Goal: Task Accomplishment & Management: Manage account settings

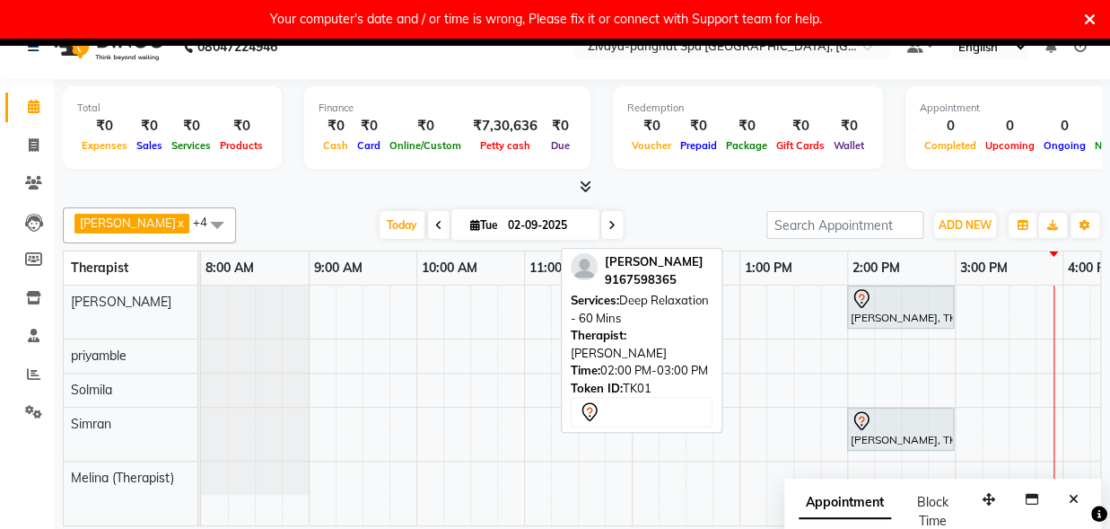
scroll to position [0, 402]
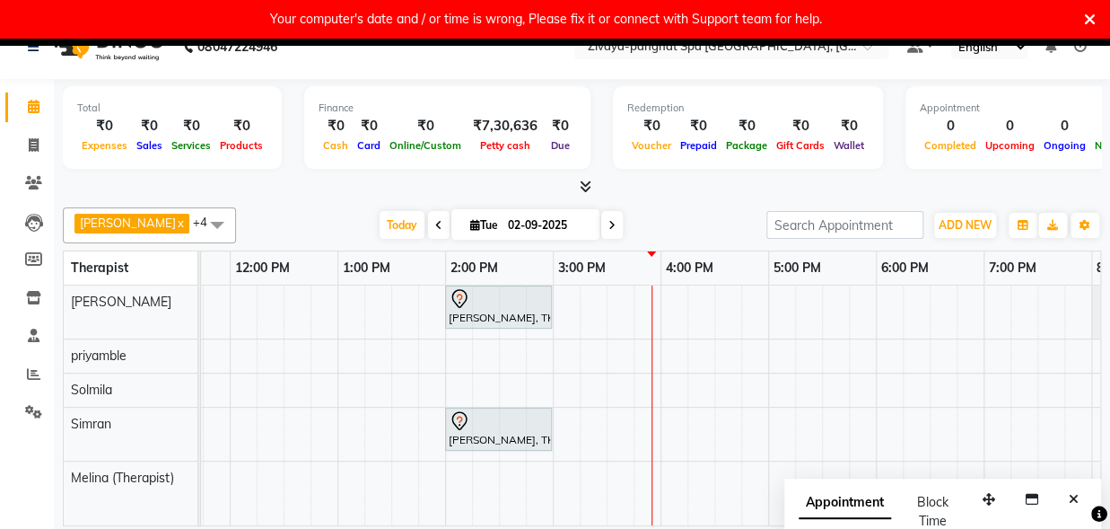
click at [597, 427] on div "[PERSON_NAME], TK01, 02:00 PM-03:00 PM, Deep Relaxation - 60 Mins Tasneem jagma…" at bounding box center [607, 405] width 1616 height 240
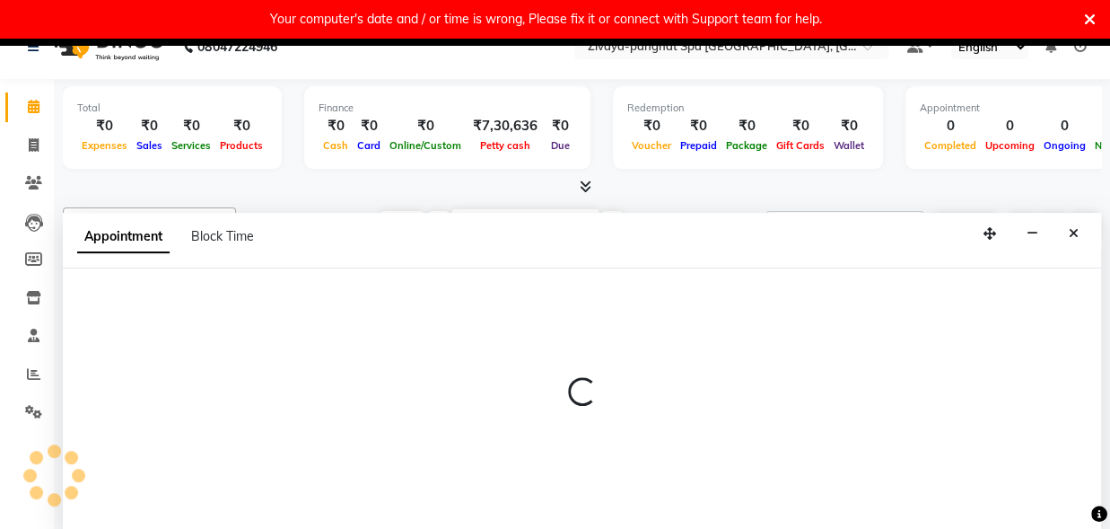
select select "68574"
select select "tentative"
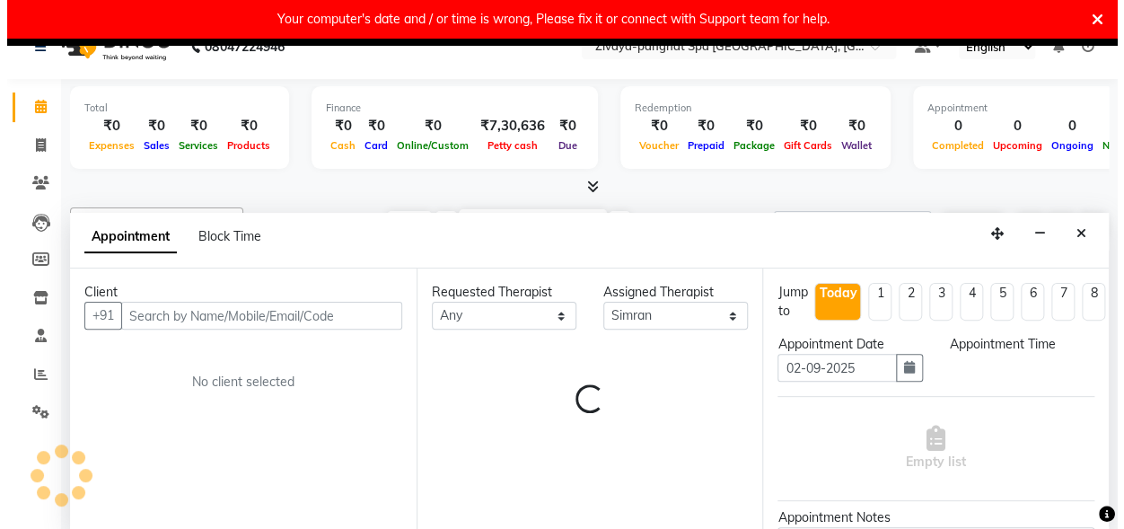
scroll to position [38, 0]
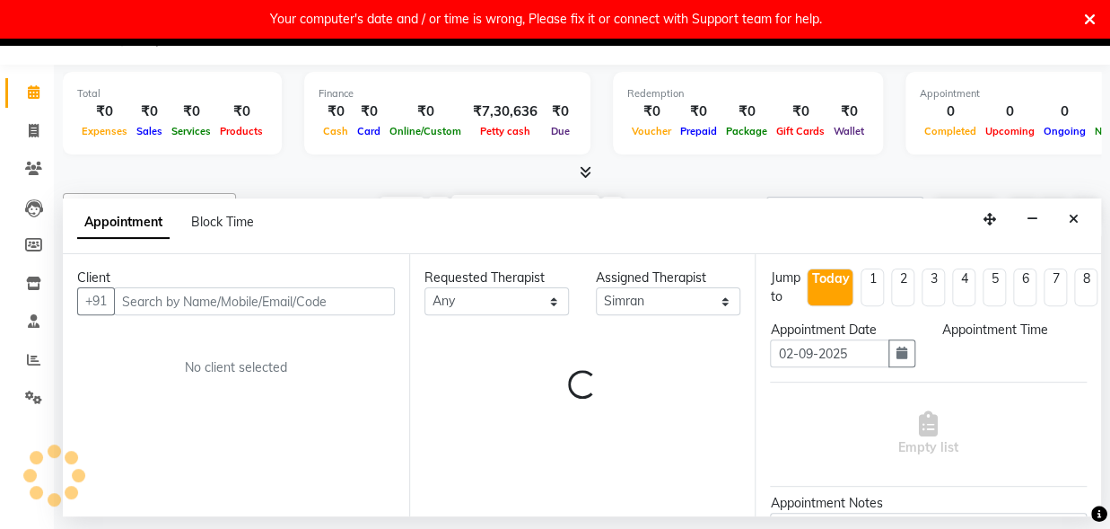
select select "915"
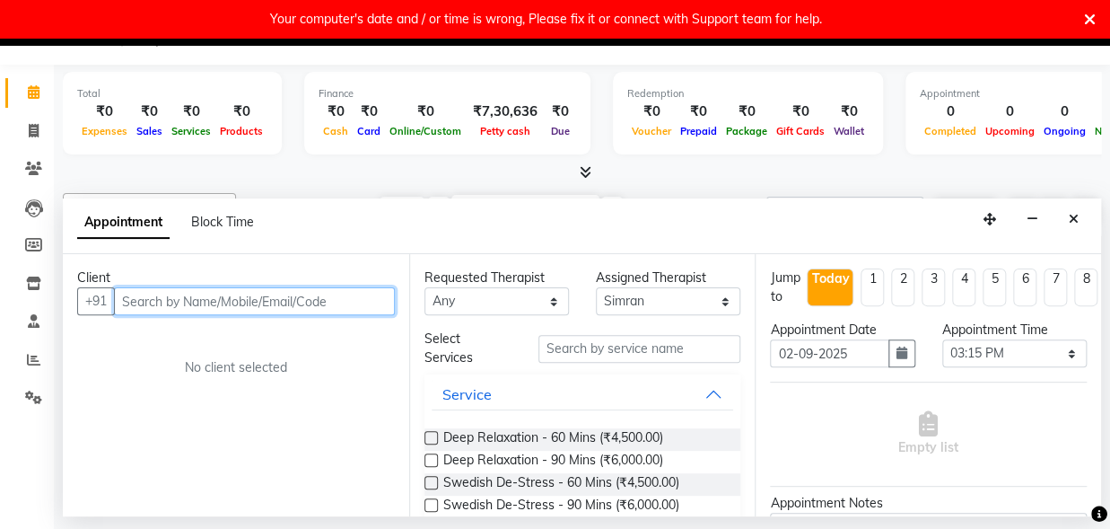
click at [149, 298] on input "text" at bounding box center [254, 301] width 281 height 28
type input "8369083977"
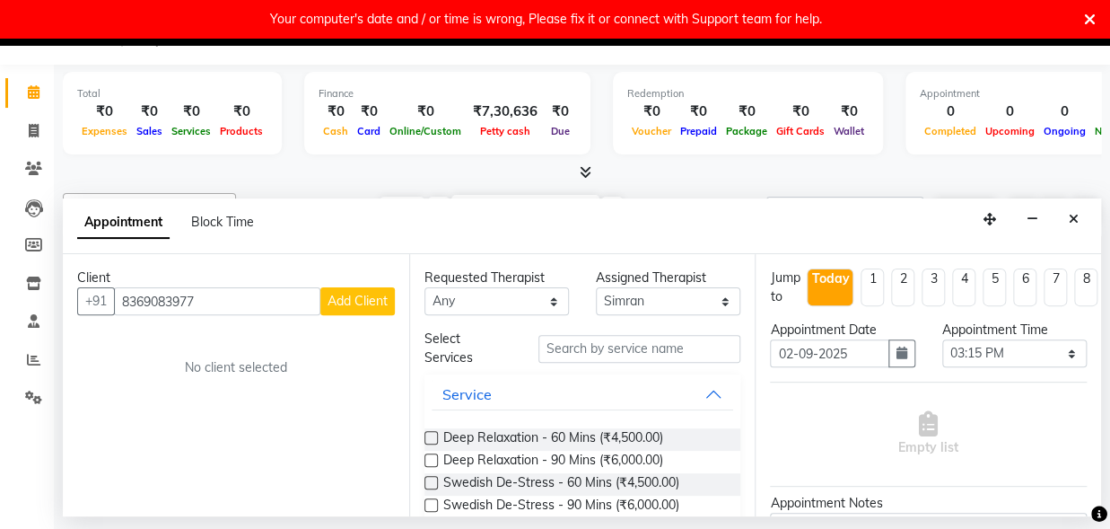
click at [347, 292] on button "Add Client" at bounding box center [357, 301] width 75 height 28
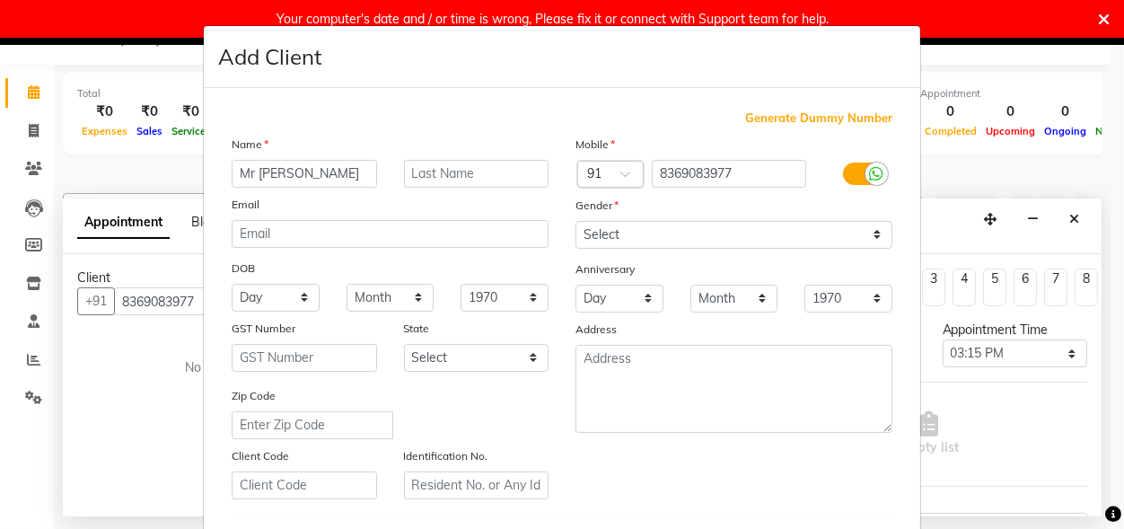
type input "Mr [PERSON_NAME]"
click at [636, 238] on select "Select [DEMOGRAPHIC_DATA] [DEMOGRAPHIC_DATA] Other Prefer Not To Say" at bounding box center [733, 235] width 317 height 28
select select "[DEMOGRAPHIC_DATA]"
click option "[DEMOGRAPHIC_DATA]" at bounding box center [0, 0] width 0 height 0
click at [427, 170] on input "text" at bounding box center [476, 174] width 145 height 28
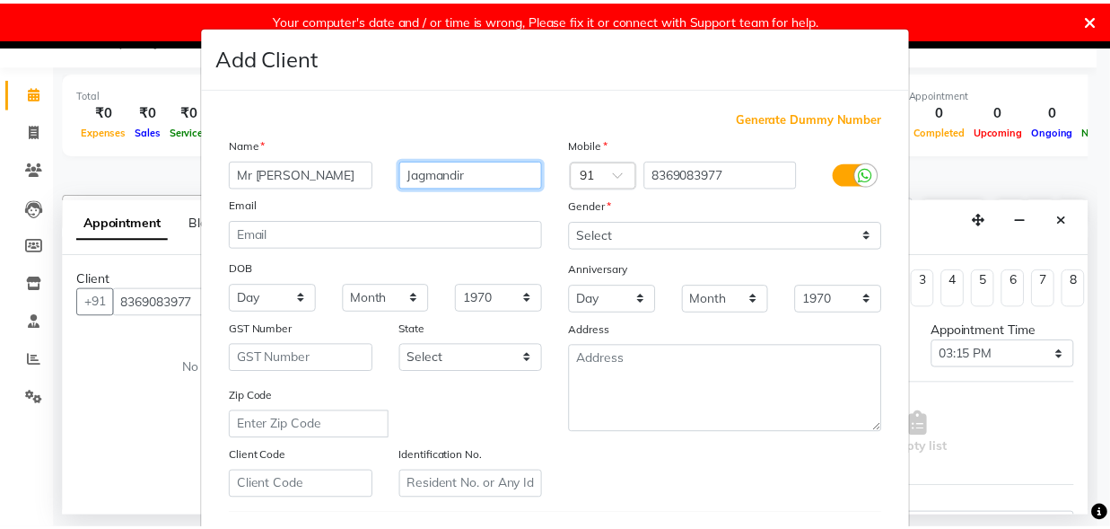
scroll to position [297, 0]
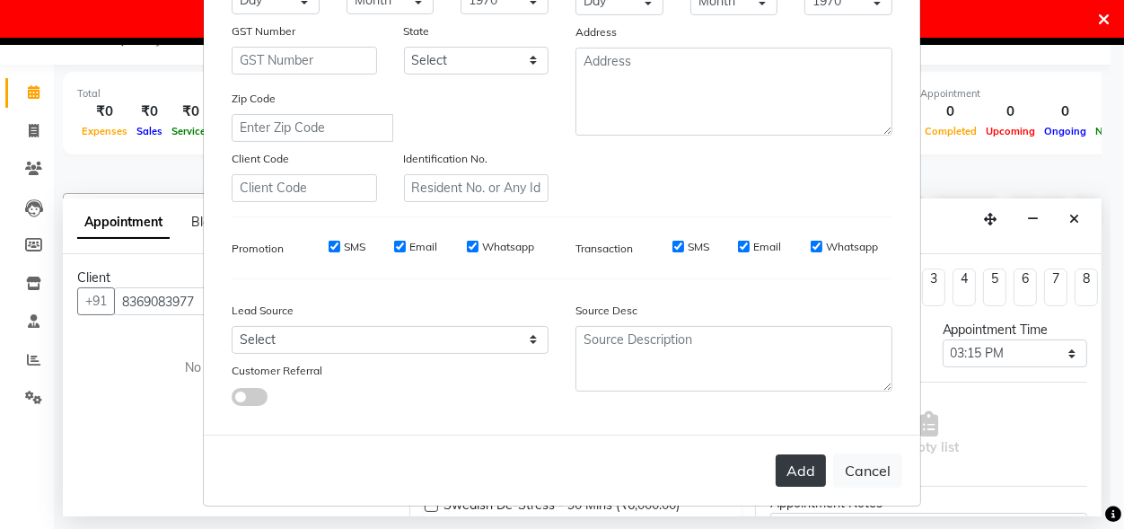
type input "Jagmandir"
click at [796, 468] on button "Add" at bounding box center [801, 470] width 50 height 32
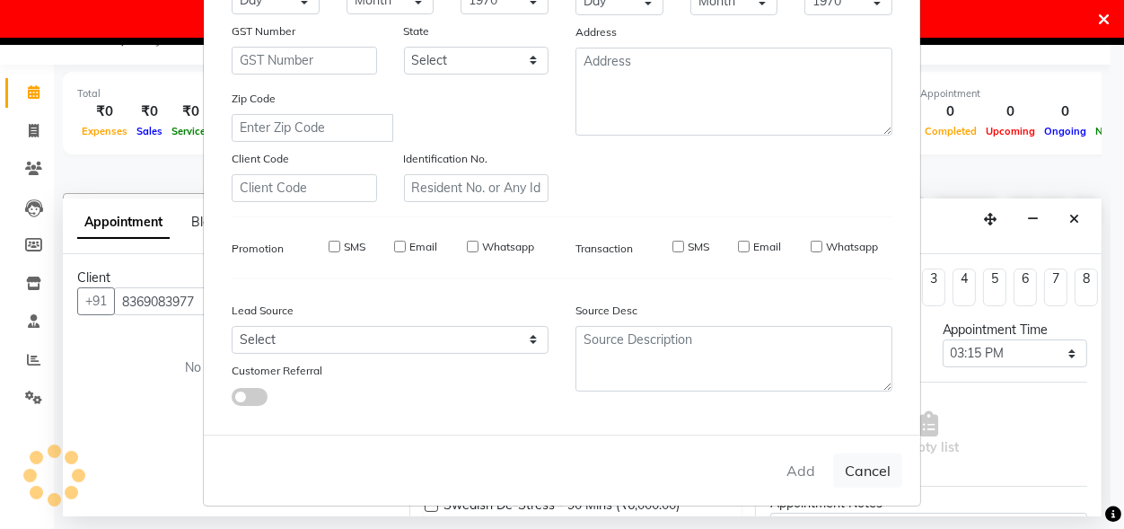
select select
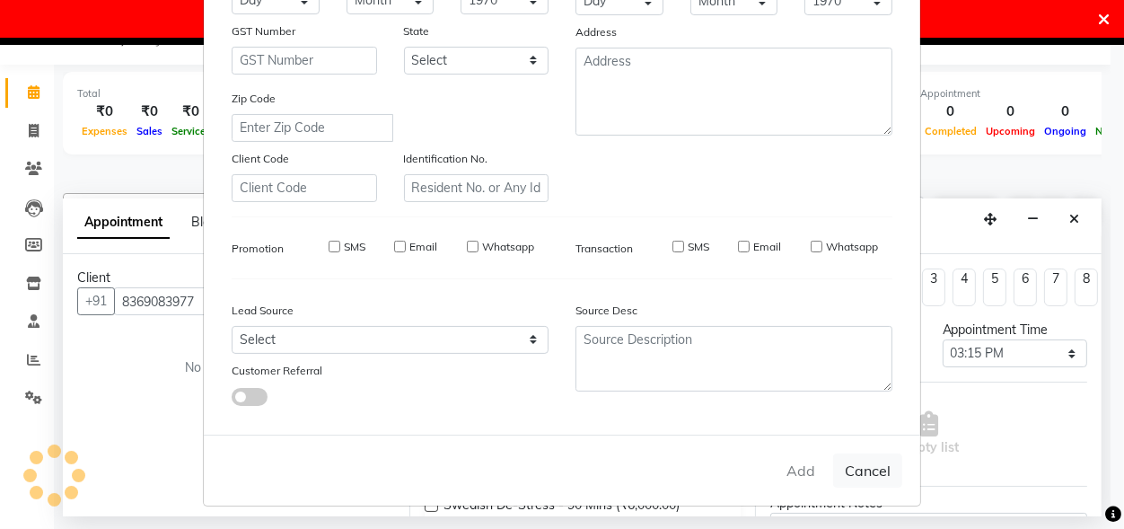
select select
checkbox input "false"
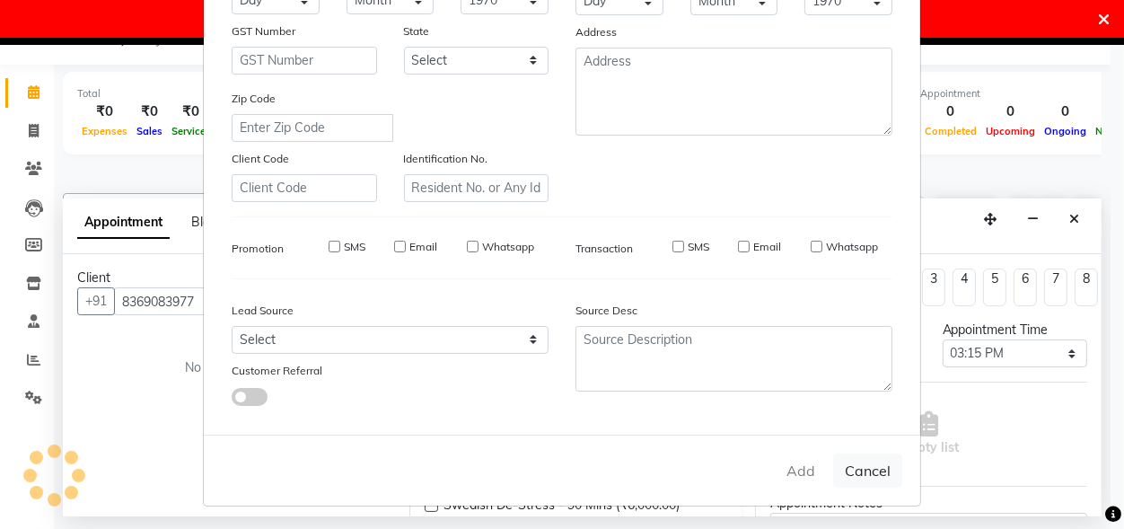
checkbox input "false"
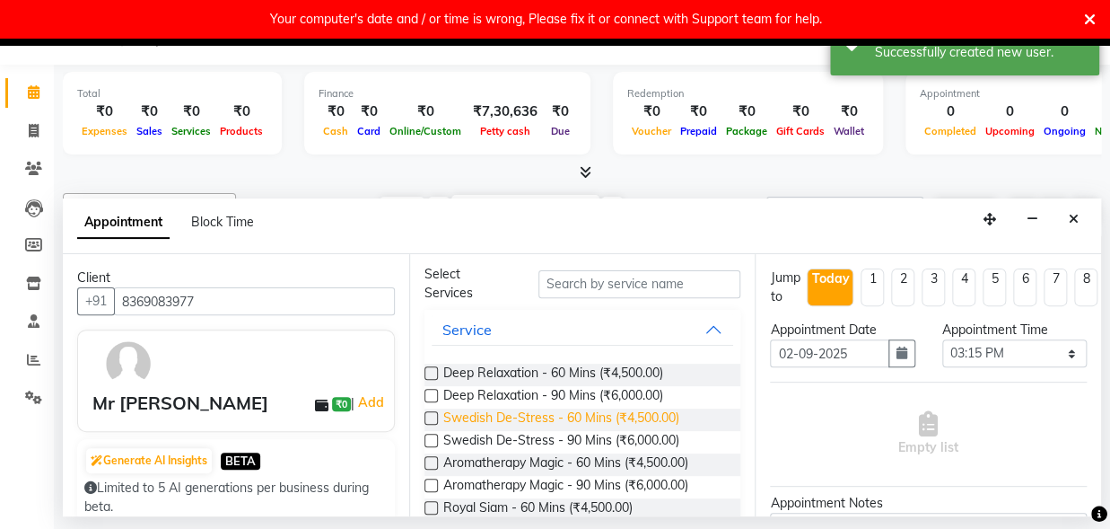
scroll to position [93, 0]
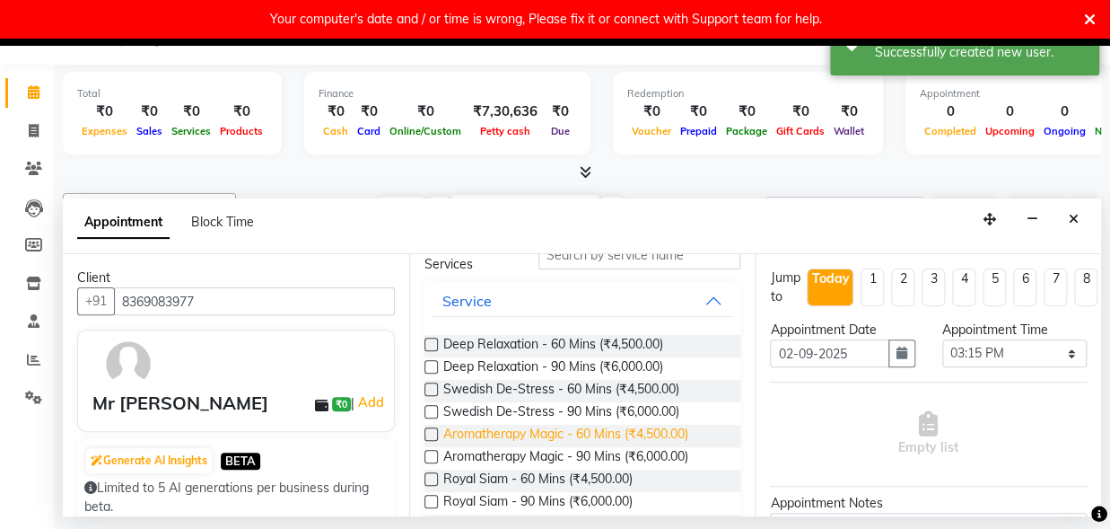
click at [479, 426] on span "Aromatherapy Magic - 60 Mins (₹4,500.00)" at bounding box center [565, 436] width 245 height 22
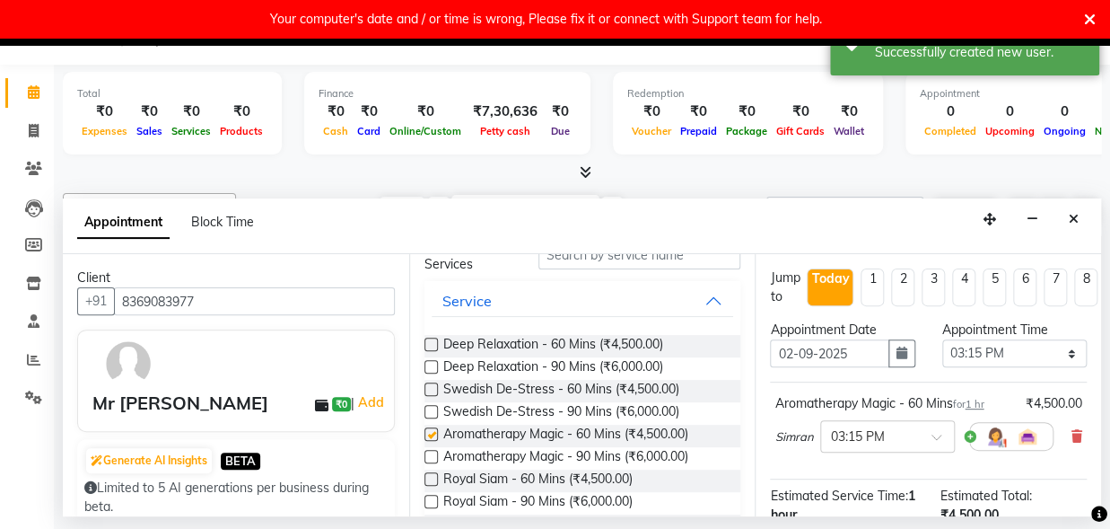
checkbox input "false"
click at [936, 433] on span at bounding box center [943, 442] width 22 height 19
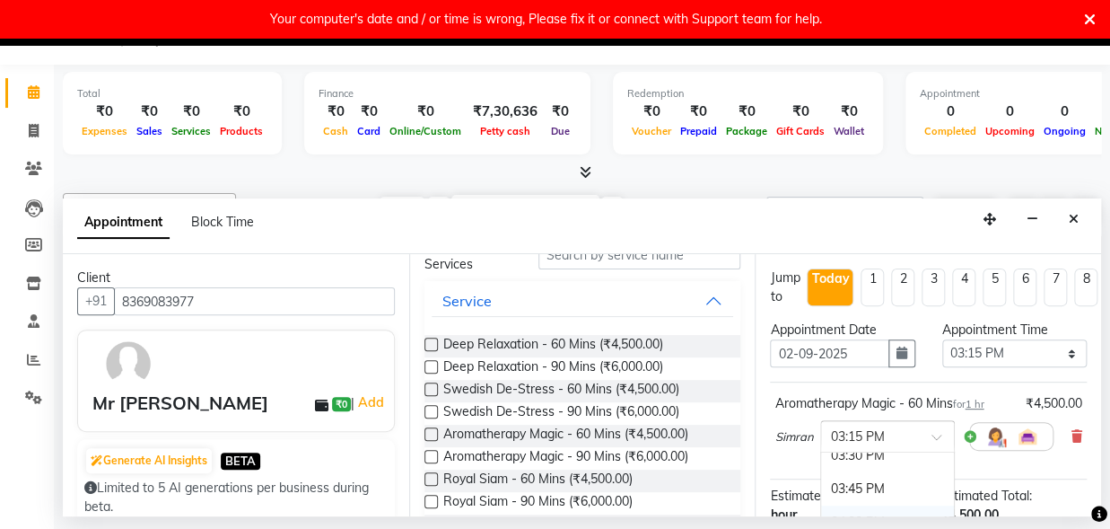
scroll to position [883, 0]
click at [880, 490] on div "03:45 PM" at bounding box center [887, 489] width 133 height 33
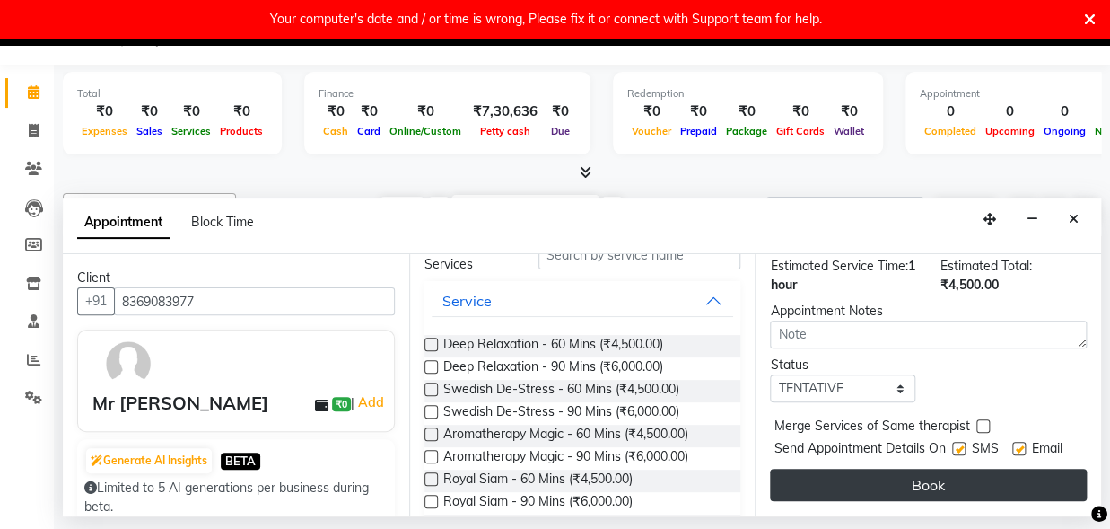
click at [911, 470] on button "Book" at bounding box center [928, 485] width 317 height 32
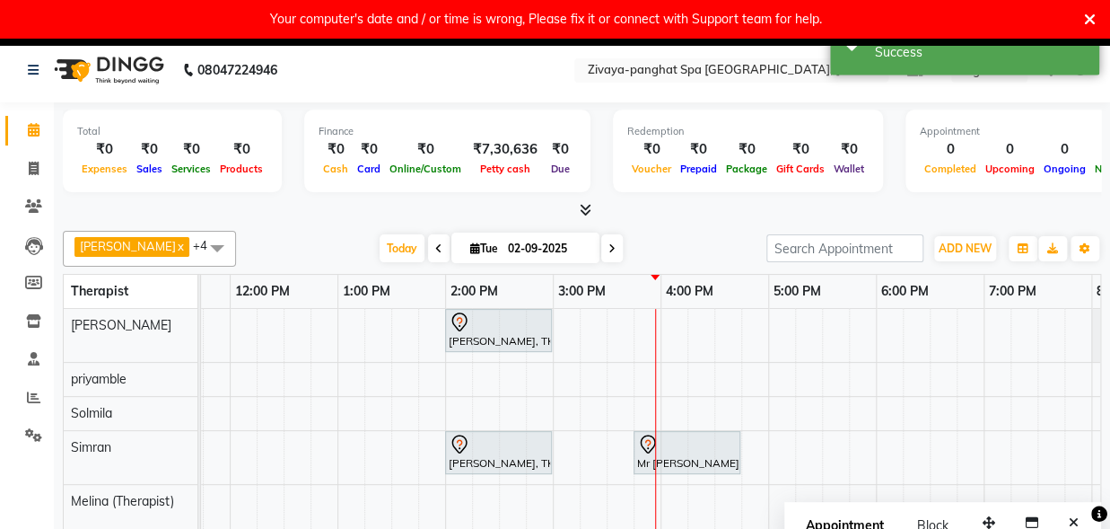
scroll to position [0, 0]
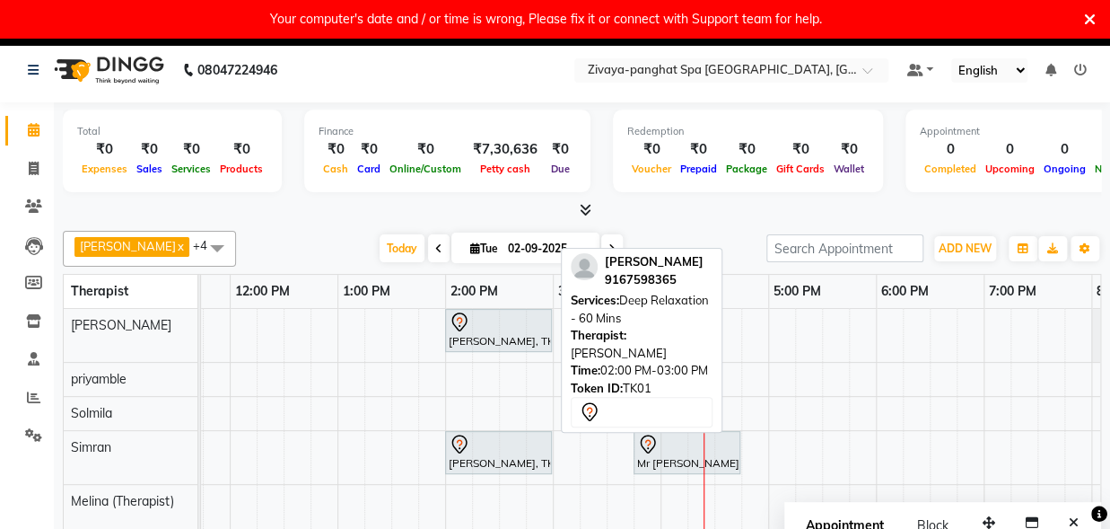
click at [475, 334] on div "[PERSON_NAME], TK01, 02:00 PM-03:00 PM, Deep Relaxation - 60 Mins" at bounding box center [498, 331] width 103 height 38
click at [481, 332] on div "[PERSON_NAME], TK01, 02:00 PM-03:00 PM, Deep Relaxation - 60 Mins" at bounding box center [498, 331] width 103 height 38
select select "7"
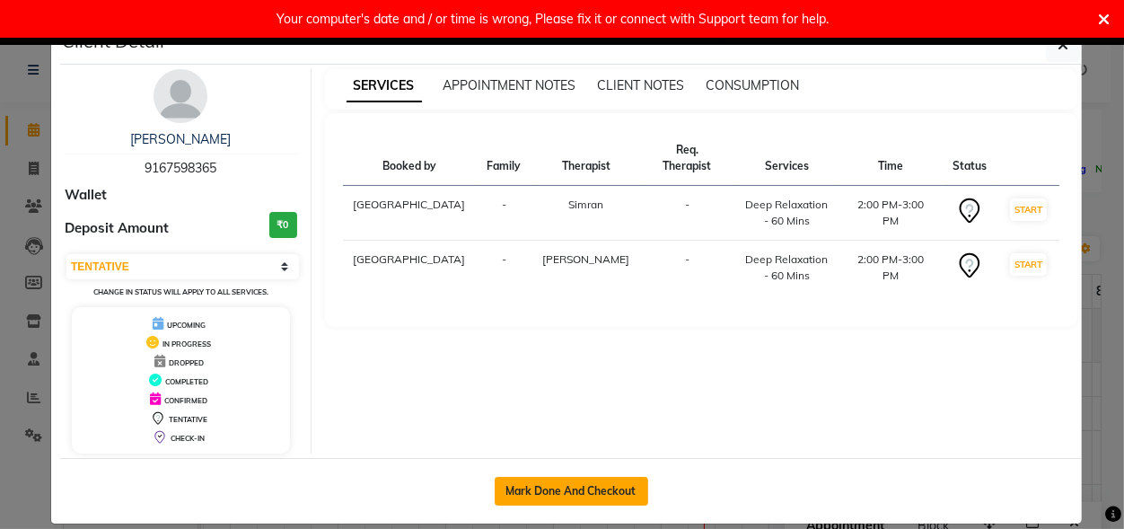
click at [535, 487] on button "Mark Done And Checkout" at bounding box center [572, 491] width 154 height 29
select select "service"
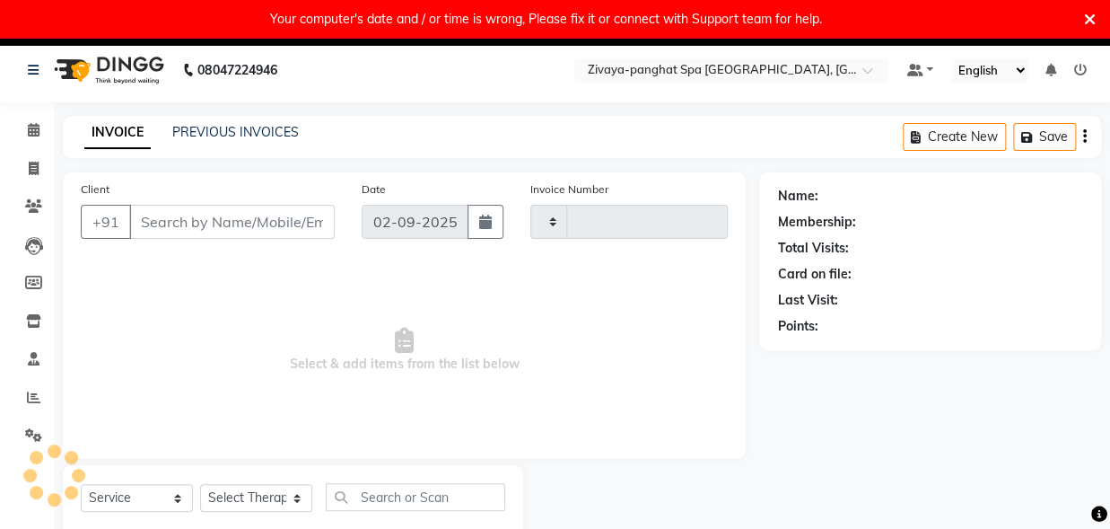
type input "0278"
select select "6945"
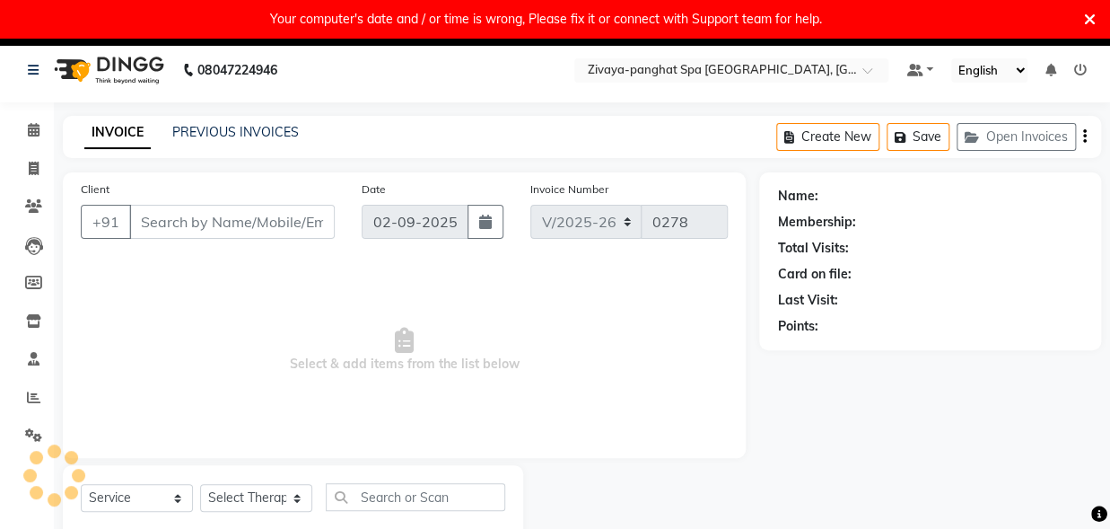
type input "9167598365"
select select "68574"
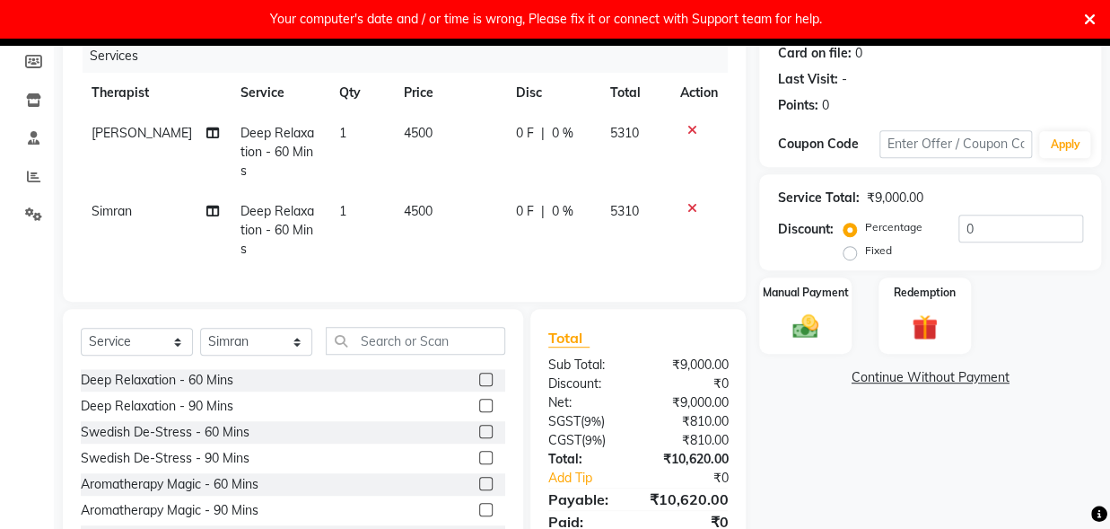
scroll to position [268, 0]
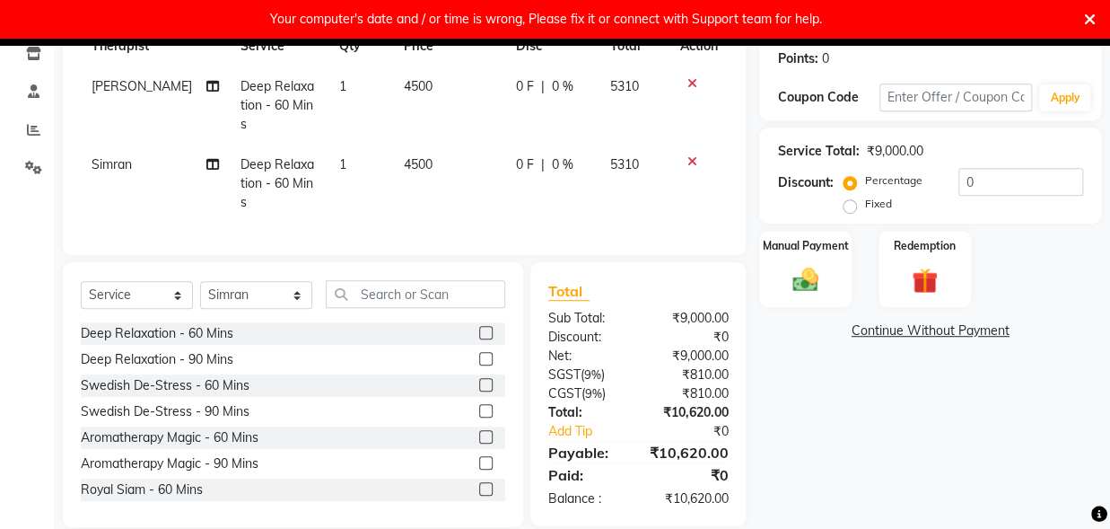
click at [865, 206] on label "Fixed" at bounding box center [878, 204] width 27 height 16
click at [847, 206] on input "Fixed" at bounding box center [853, 204] width 13 height 13
radio input "true"
click at [973, 185] on input "0" at bounding box center [1021, 182] width 125 height 28
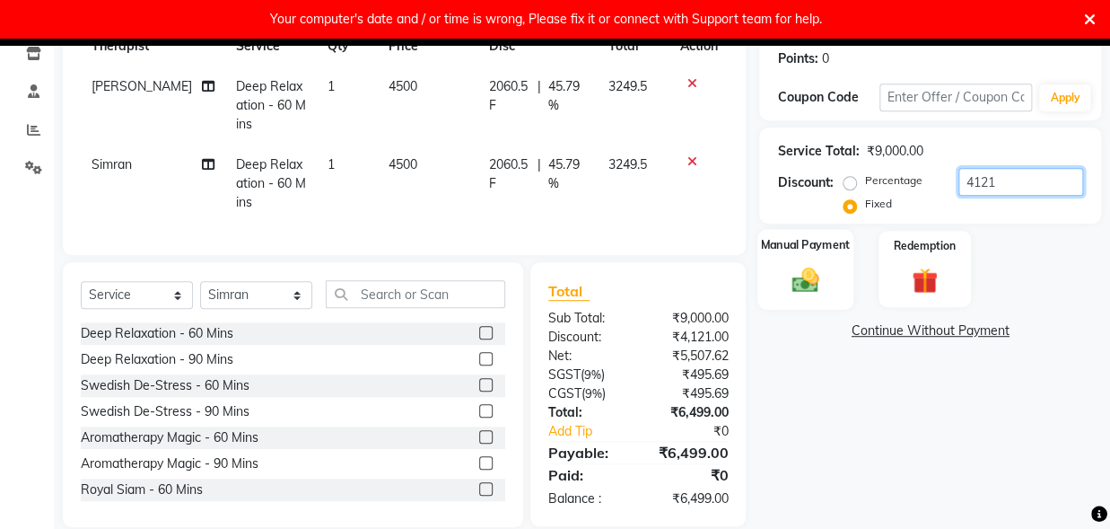
type input "4121"
click at [805, 272] on img at bounding box center [806, 279] width 44 height 31
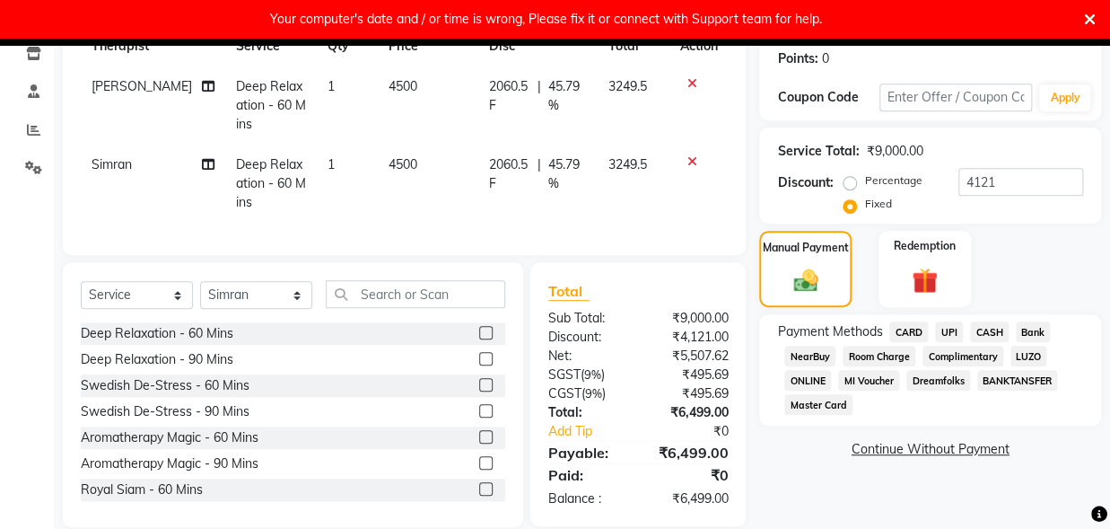
click at [804, 374] on span "ONLINE" at bounding box center [808, 380] width 47 height 21
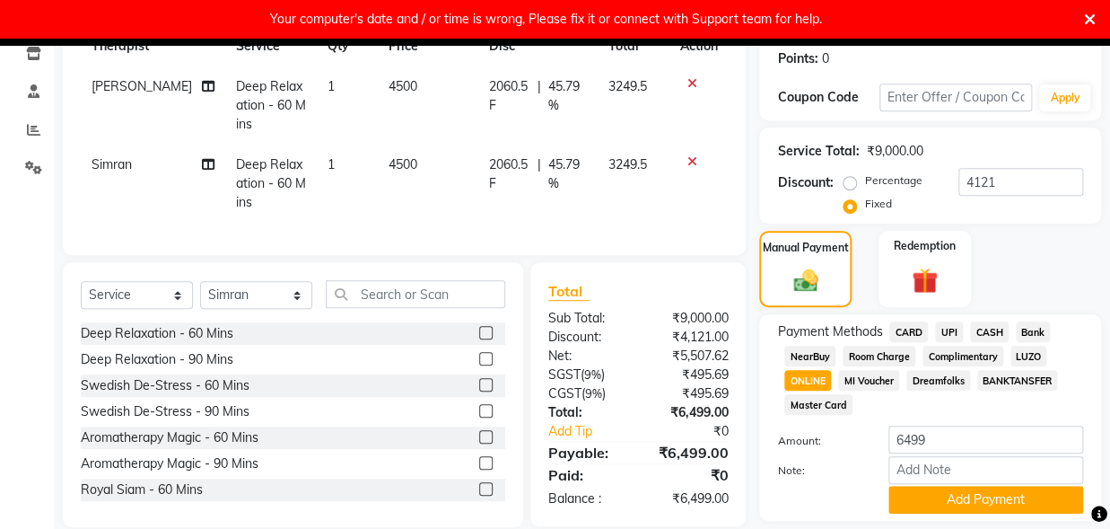
scroll to position [321, 0]
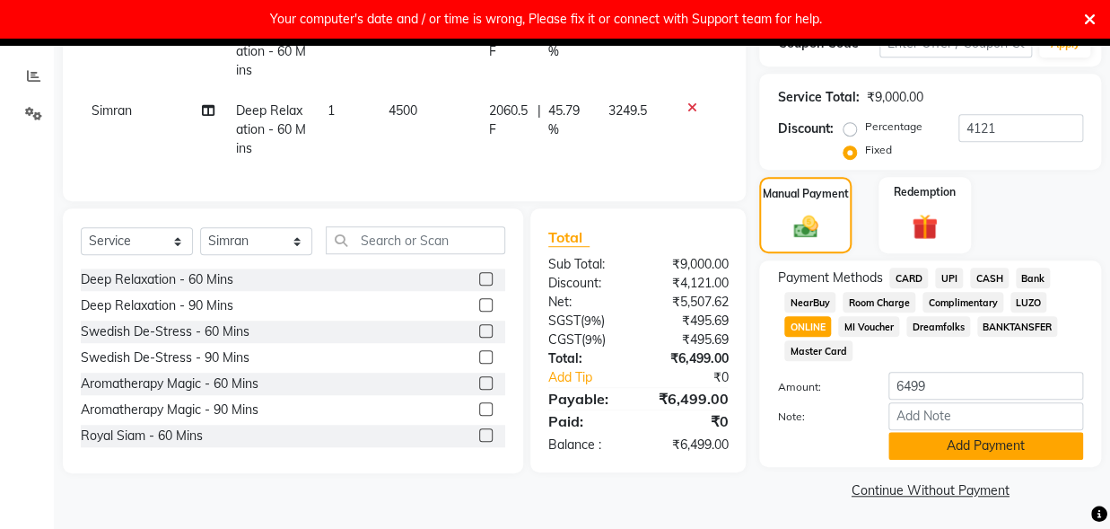
click at [984, 439] on button "Add Payment" at bounding box center [986, 446] width 195 height 28
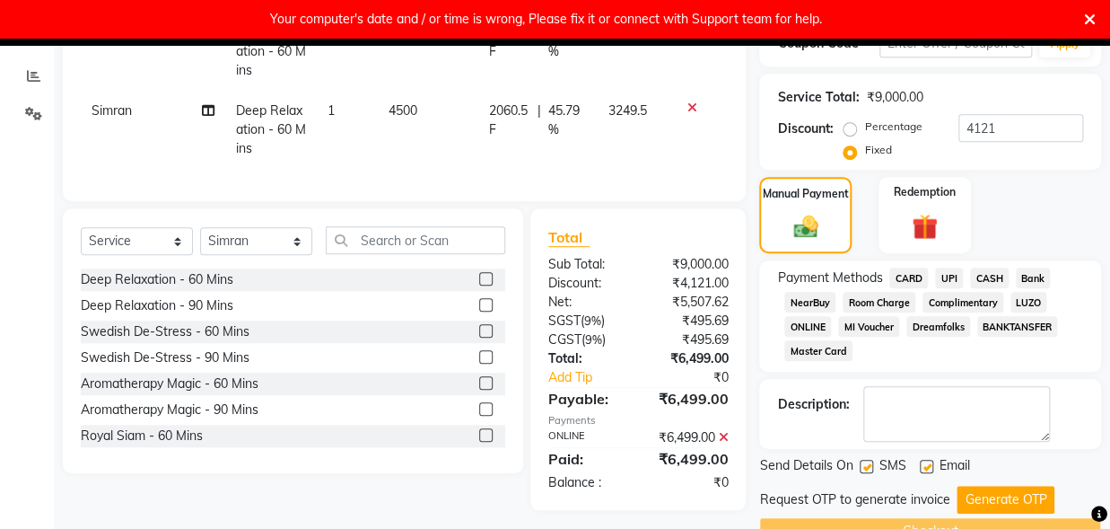
scroll to position [364, 0]
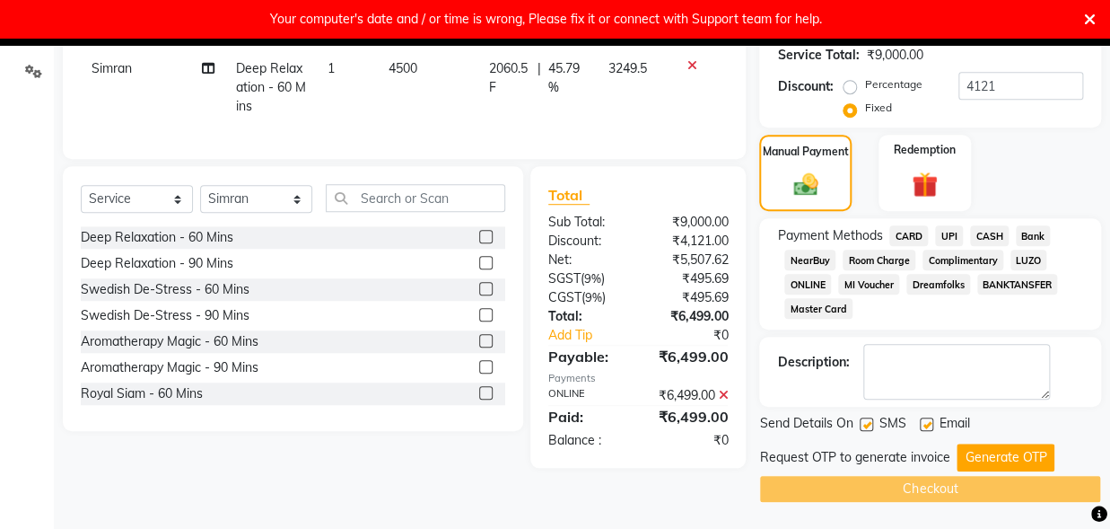
click at [995, 450] on button "Generate OTP" at bounding box center [1006, 457] width 98 height 28
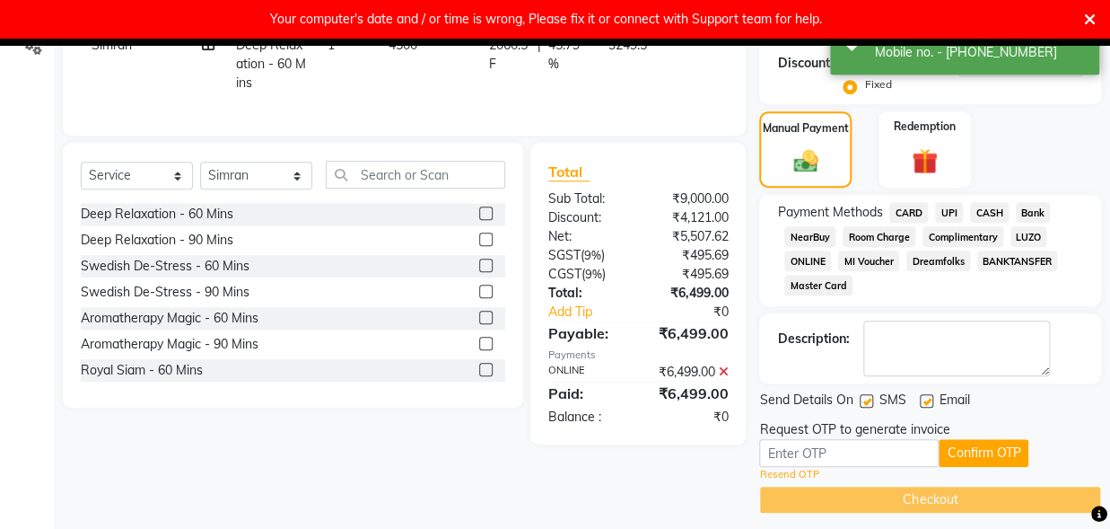
scroll to position [398, 0]
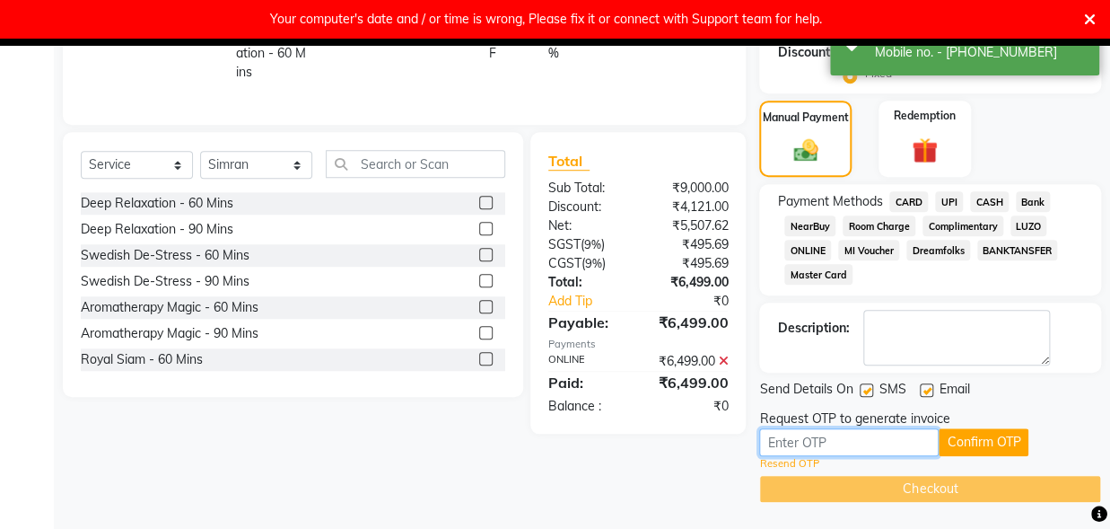
click at [900, 444] on input "text" at bounding box center [849, 442] width 180 height 28
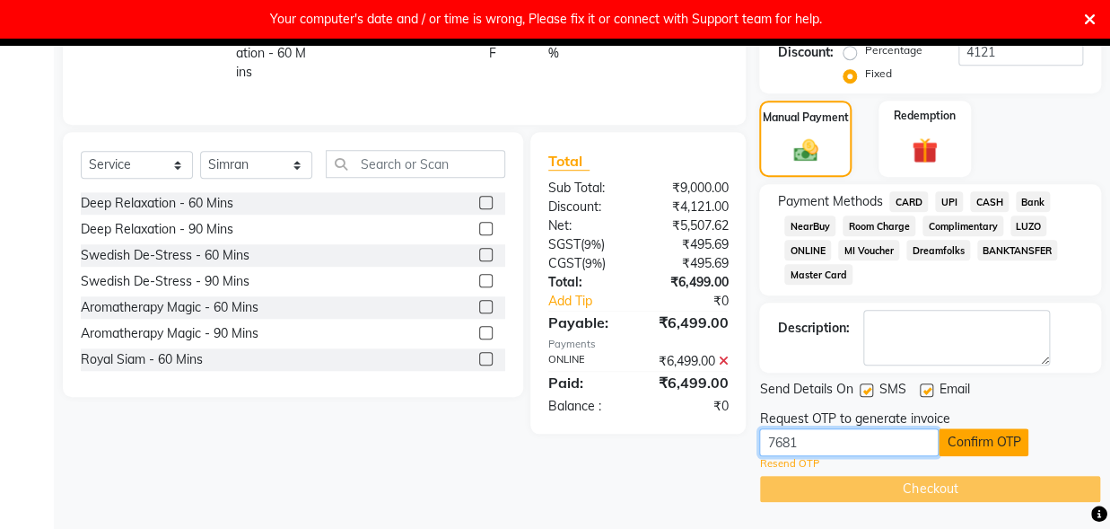
type input "7681"
click at [972, 441] on button "Confirm OTP" at bounding box center [984, 442] width 90 height 28
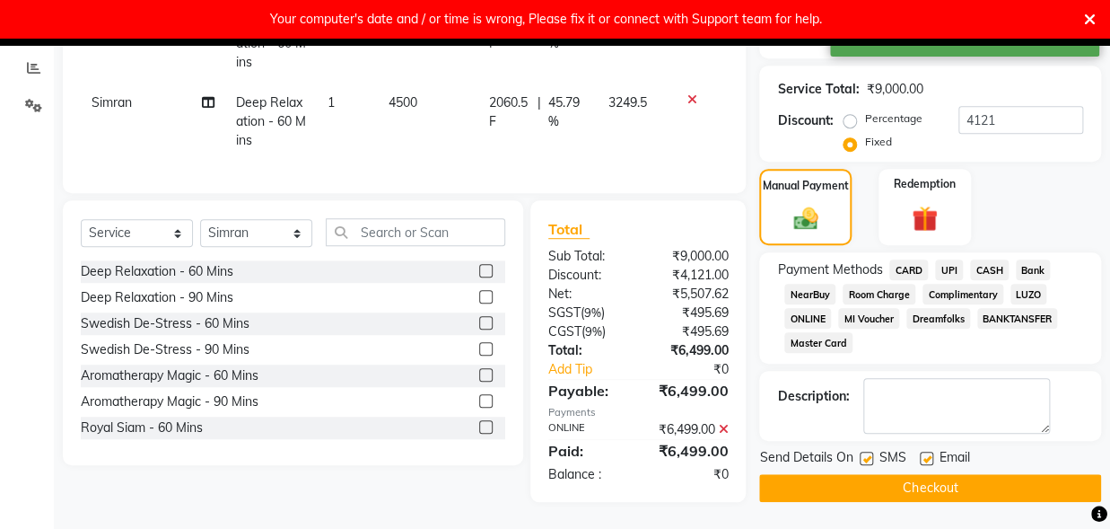
click at [961, 474] on button "Checkout" at bounding box center [930, 488] width 342 height 28
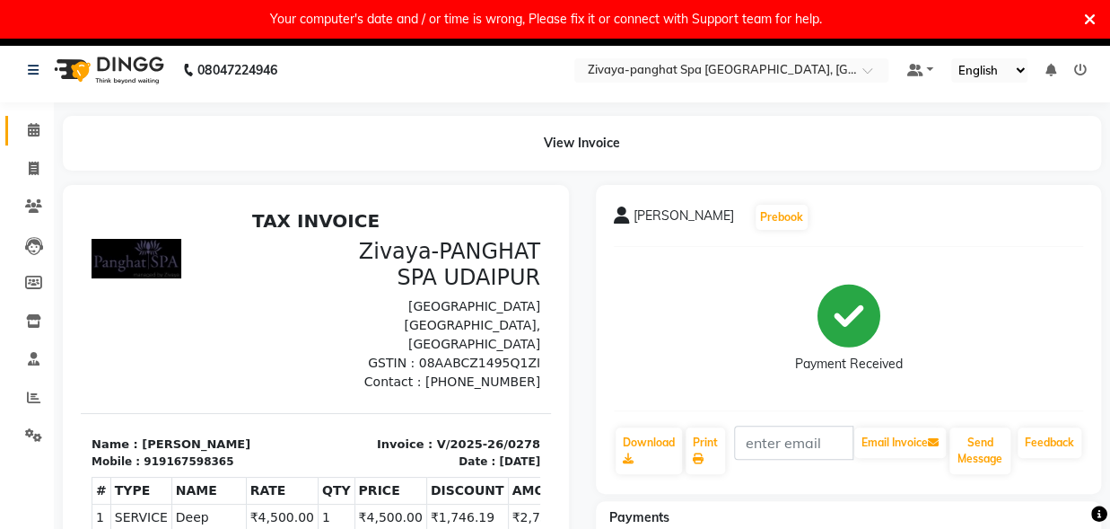
click at [38, 119] on link "Calendar" at bounding box center [26, 131] width 43 height 30
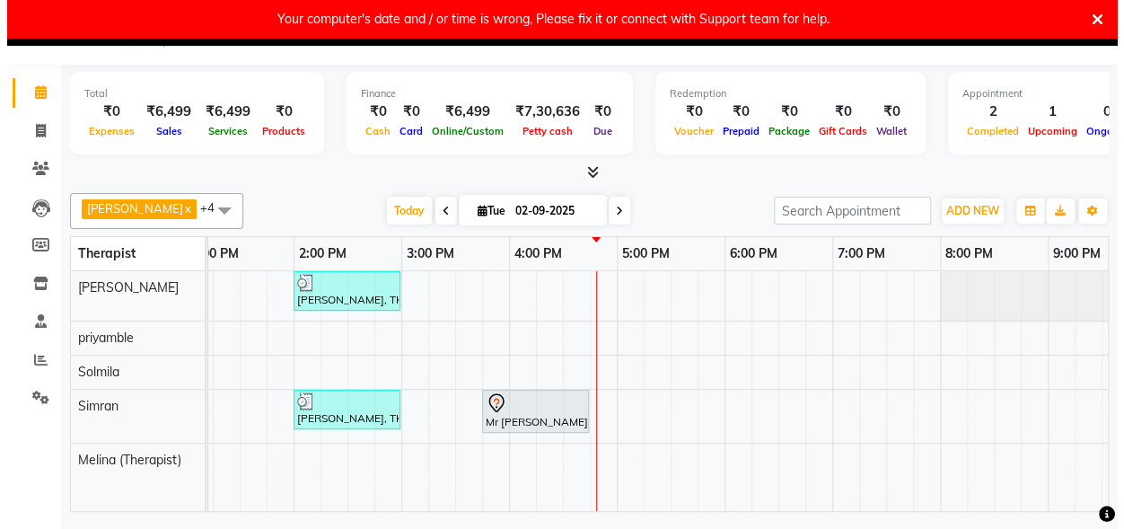
scroll to position [0, 716]
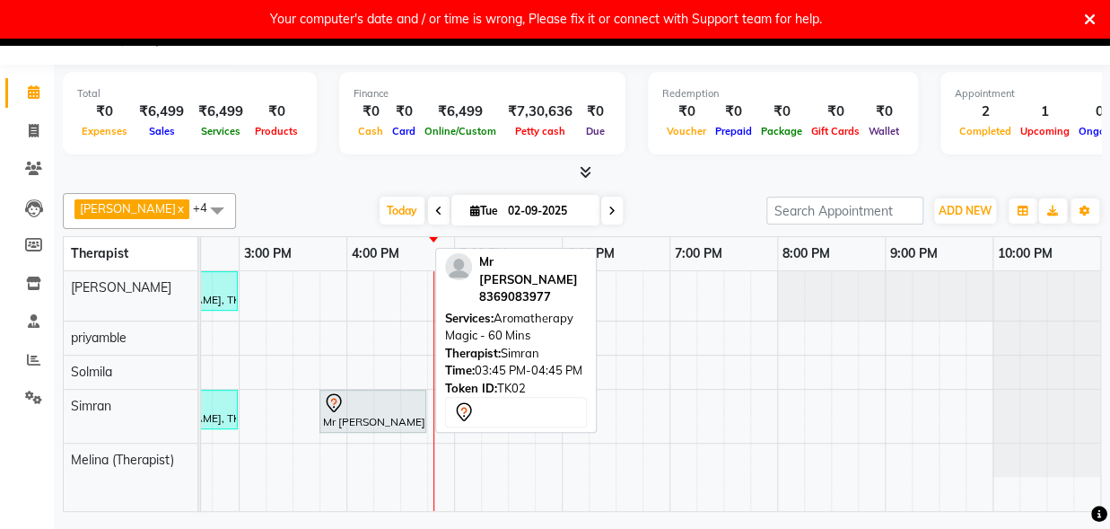
click at [373, 410] on div at bounding box center [373, 403] width 100 height 22
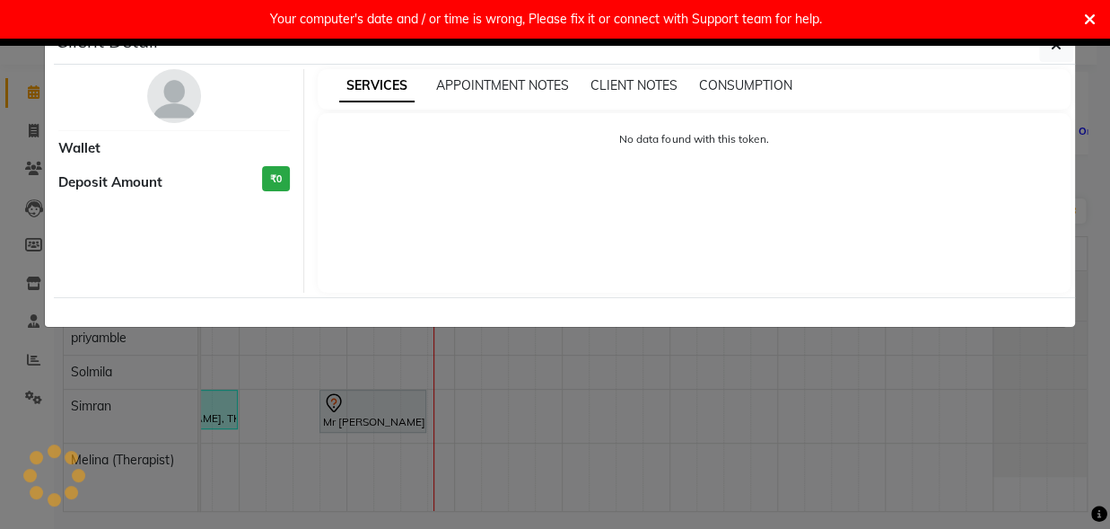
scroll to position [0, 715]
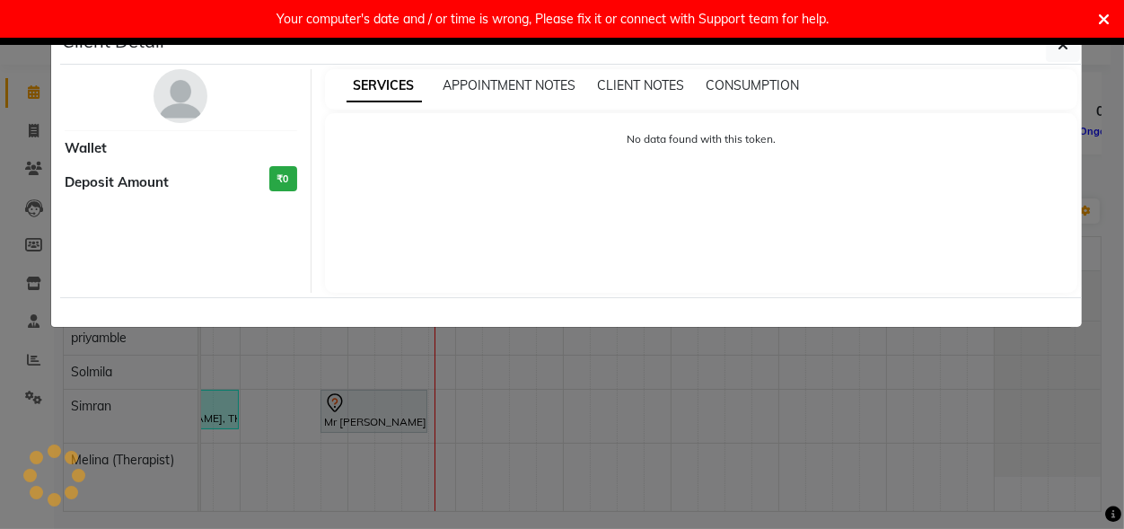
select select "7"
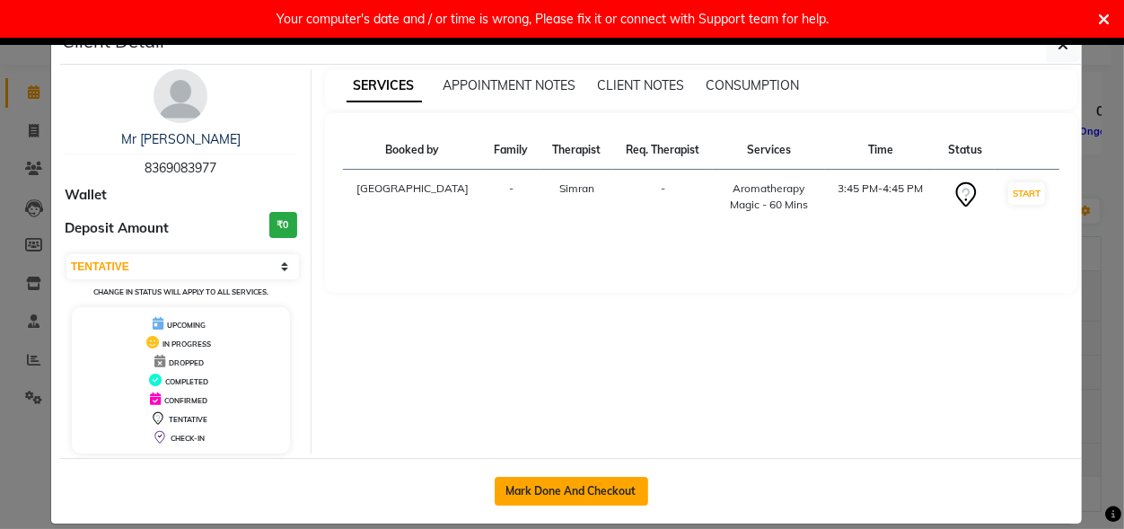
click at [512, 488] on button "Mark Done And Checkout" at bounding box center [572, 491] width 154 height 29
select select "6945"
select select "service"
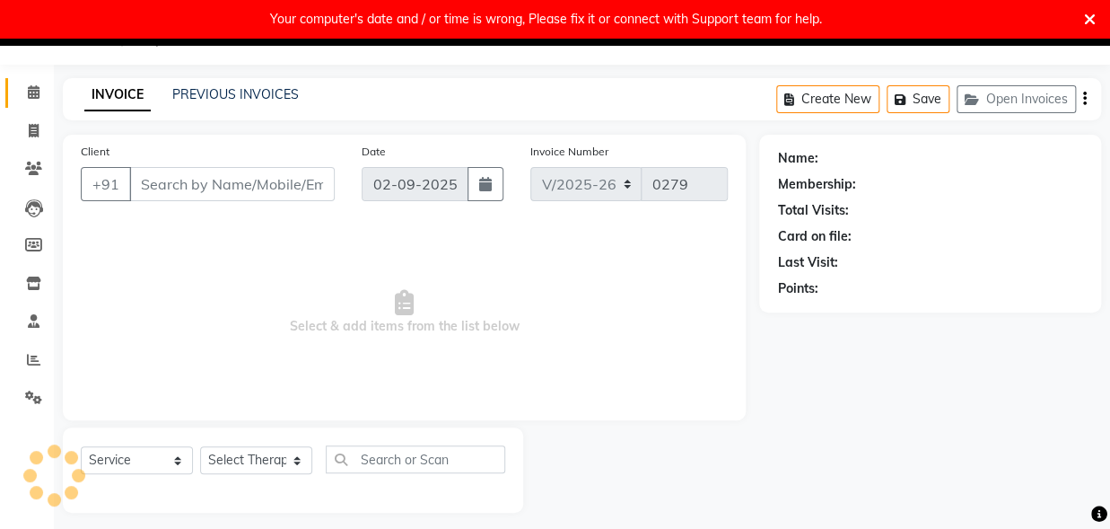
type input "8369083977"
select select "68574"
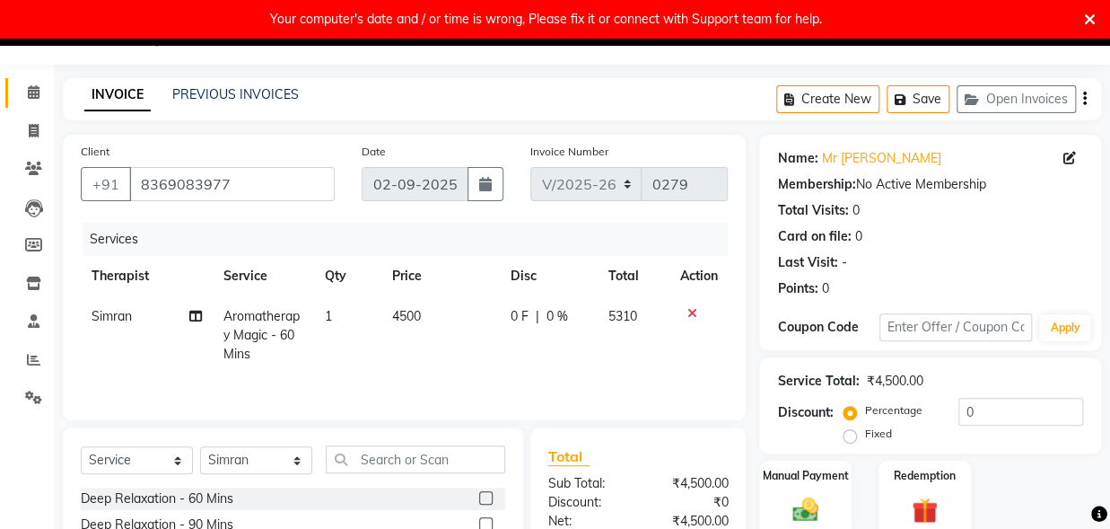
scroll to position [227, 0]
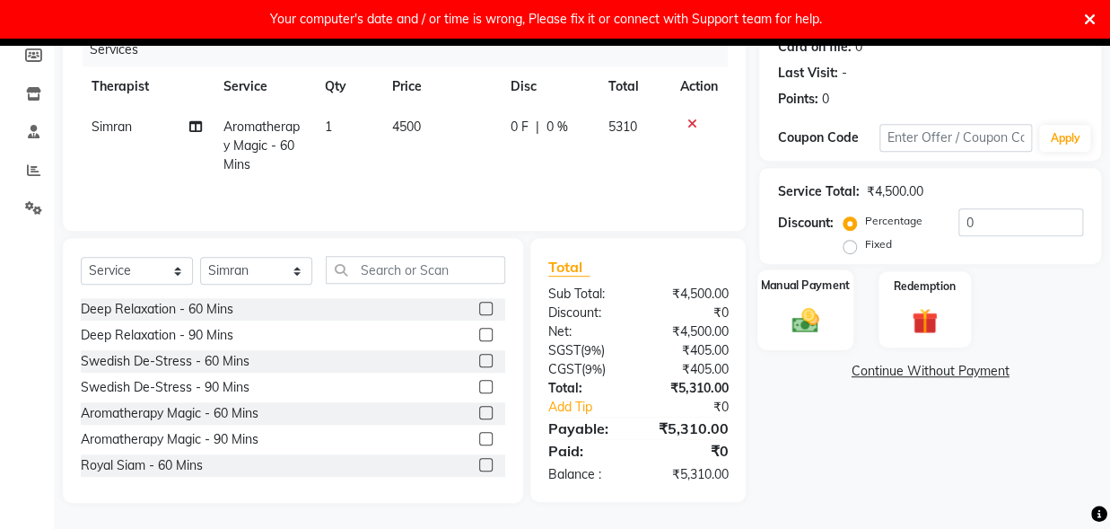
click at [806, 324] on img at bounding box center [806, 319] width 44 height 31
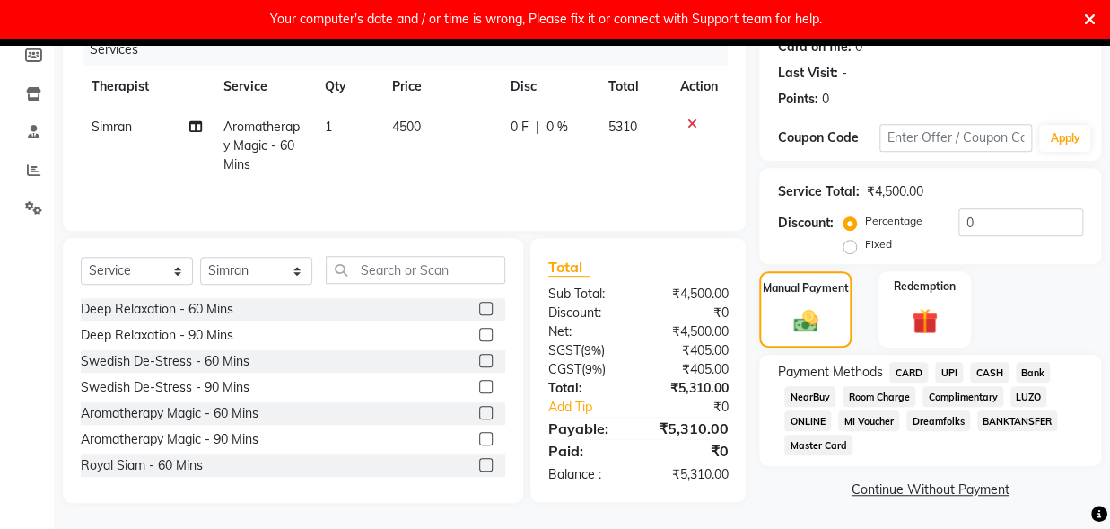
click at [948, 371] on span "UPI" at bounding box center [949, 372] width 28 height 21
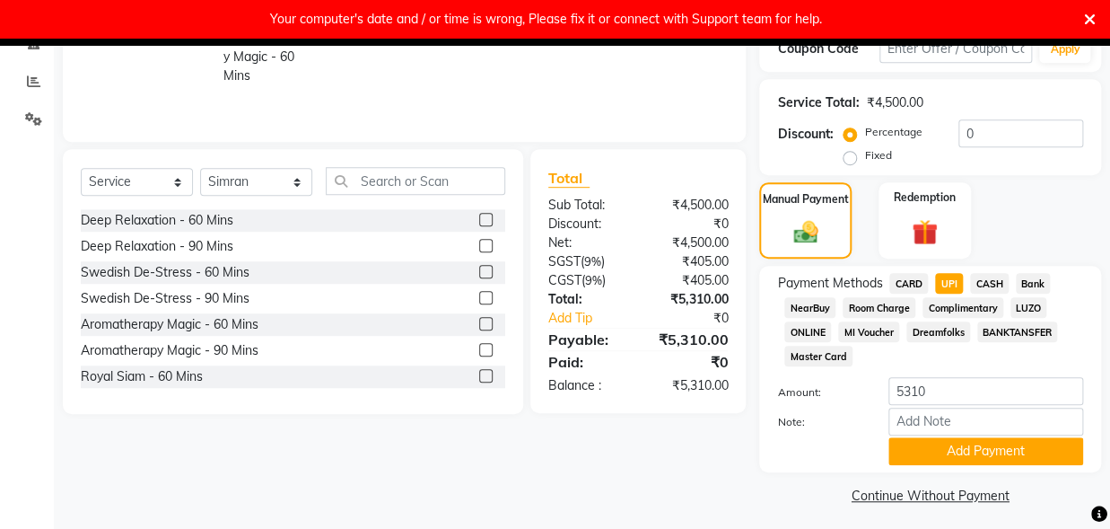
scroll to position [321, 0]
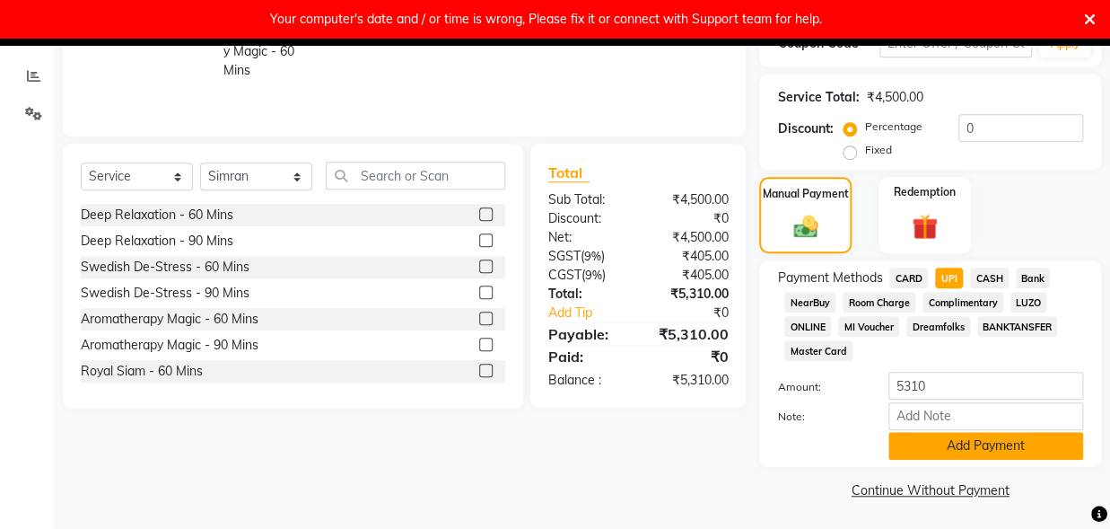
click at [944, 443] on button "Add Payment" at bounding box center [986, 446] width 195 height 28
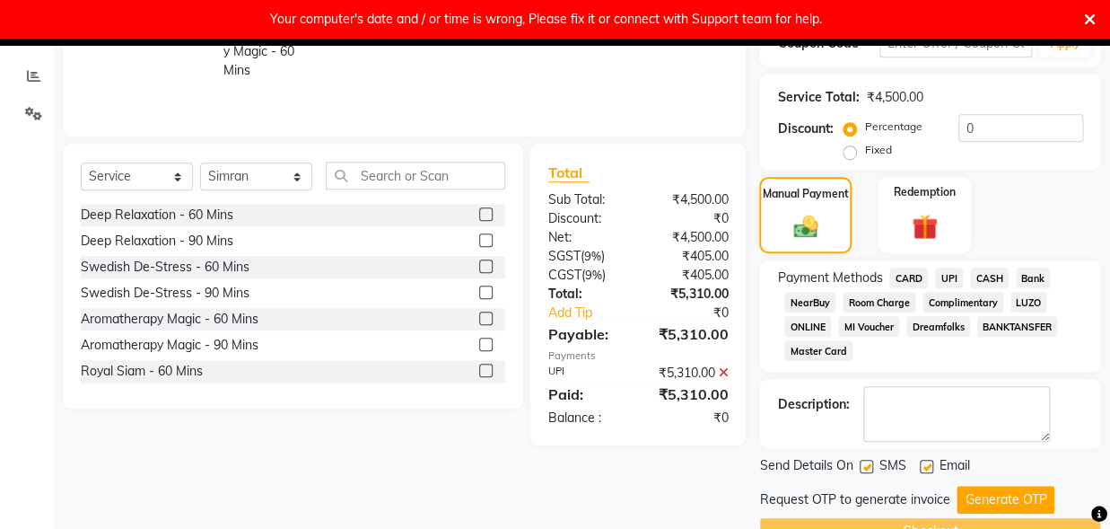
scroll to position [364, 0]
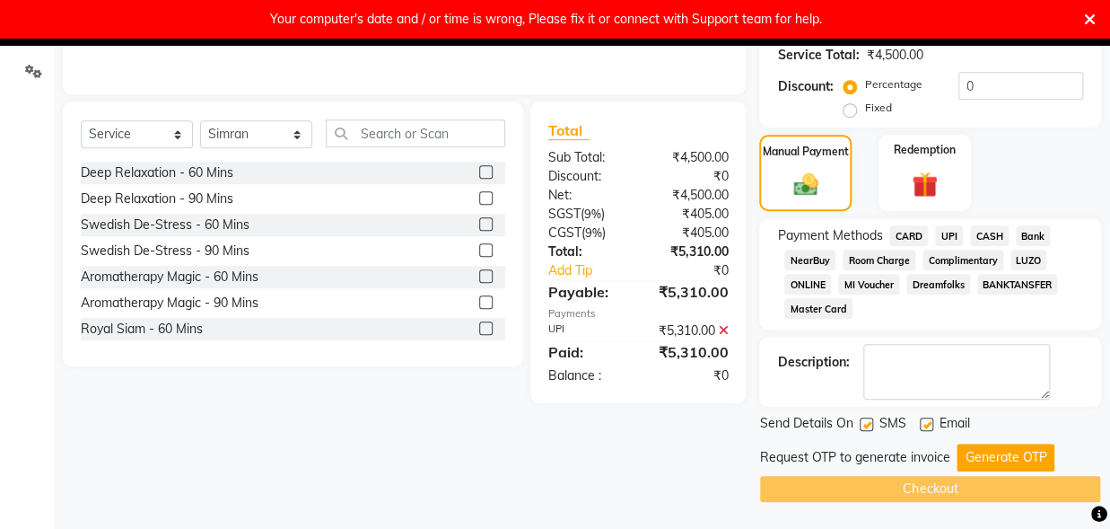
click at [979, 456] on button "Generate OTP" at bounding box center [1006, 457] width 98 height 28
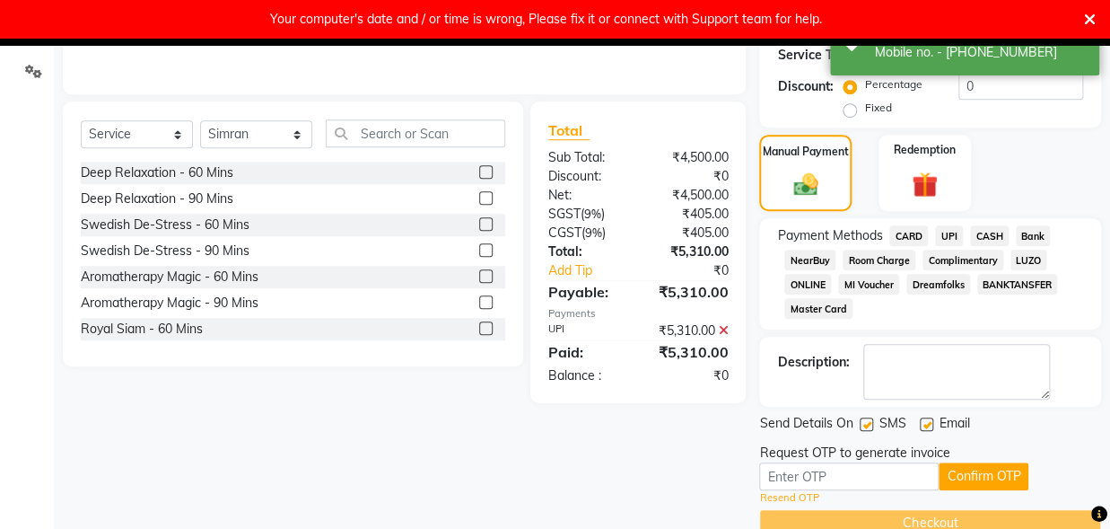
scroll to position [398, 0]
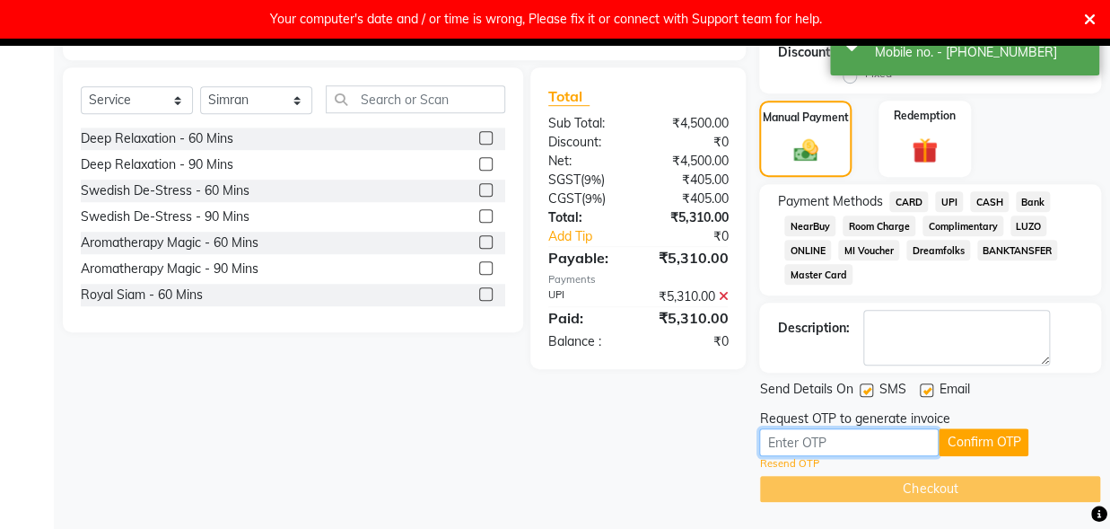
click at [884, 450] on input "text" at bounding box center [849, 442] width 180 height 28
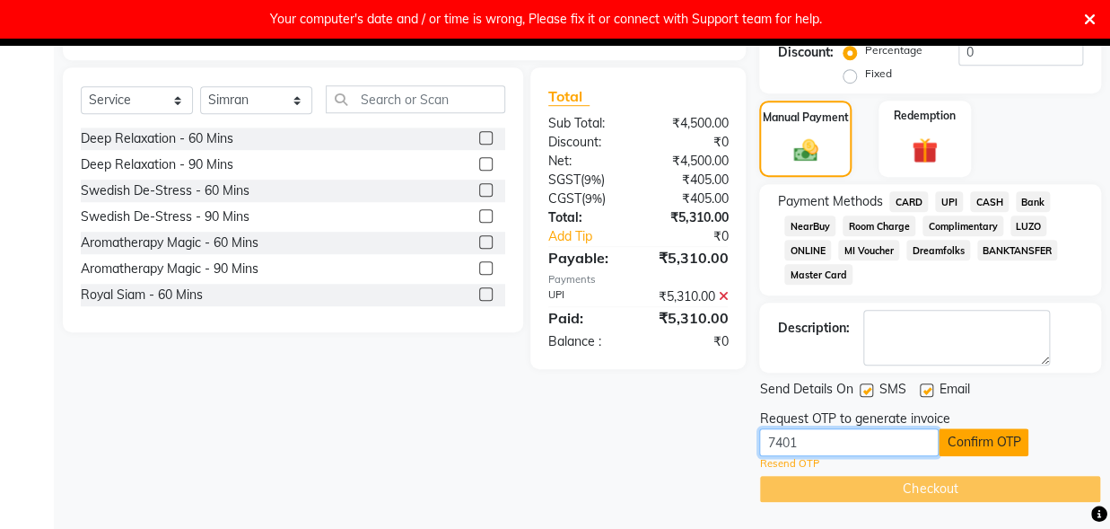
type input "7401"
click at [999, 438] on button "Confirm OTP" at bounding box center [984, 442] width 90 height 28
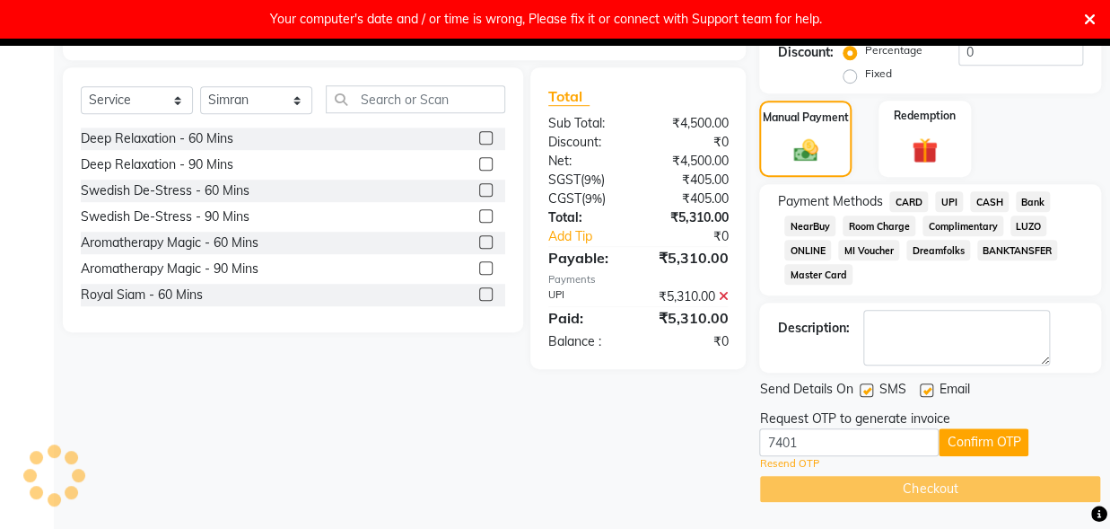
scroll to position [329, 0]
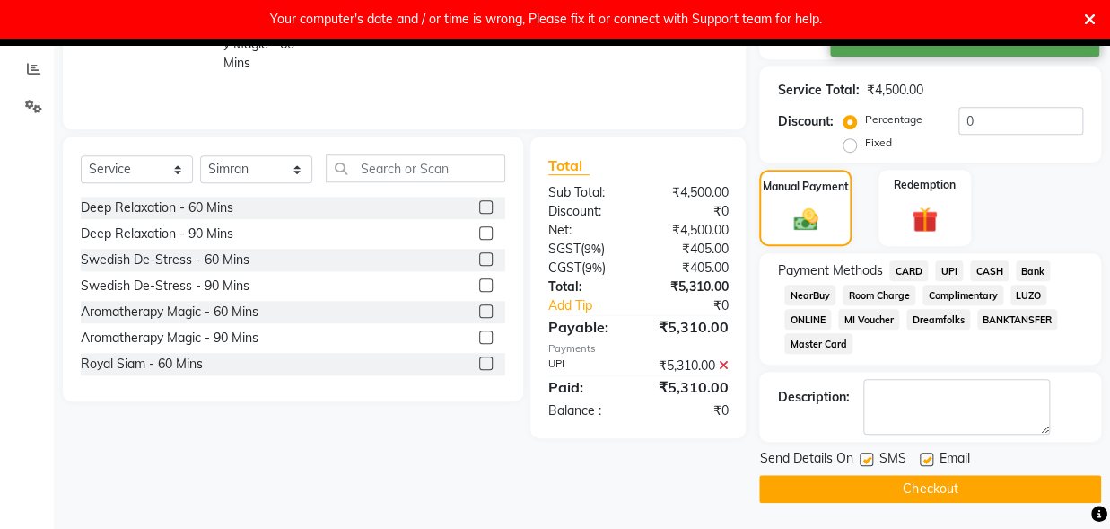
click at [951, 483] on button "Checkout" at bounding box center [930, 489] width 342 height 28
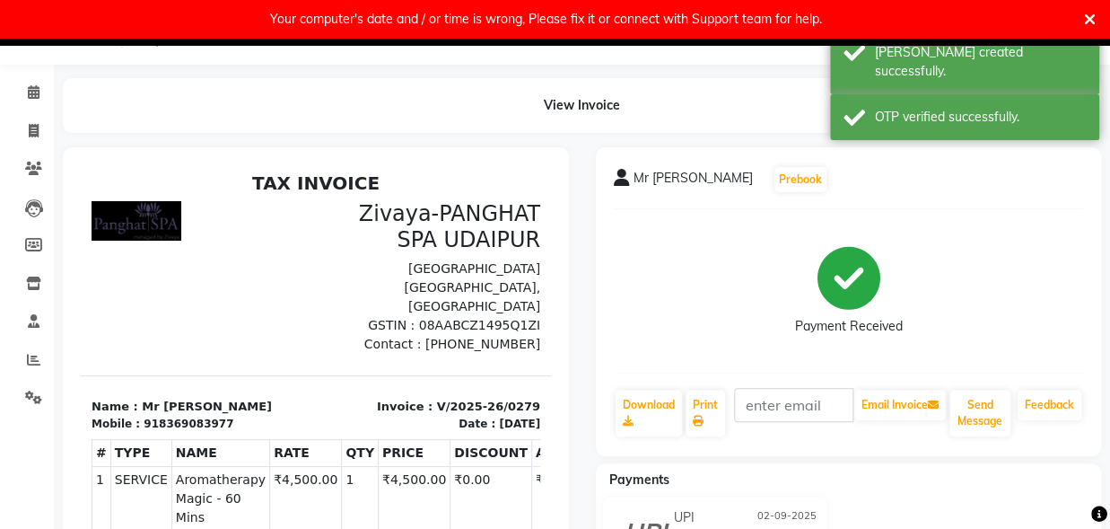
scroll to position [28, 0]
click at [37, 89] on icon at bounding box center [34, 91] width 12 height 13
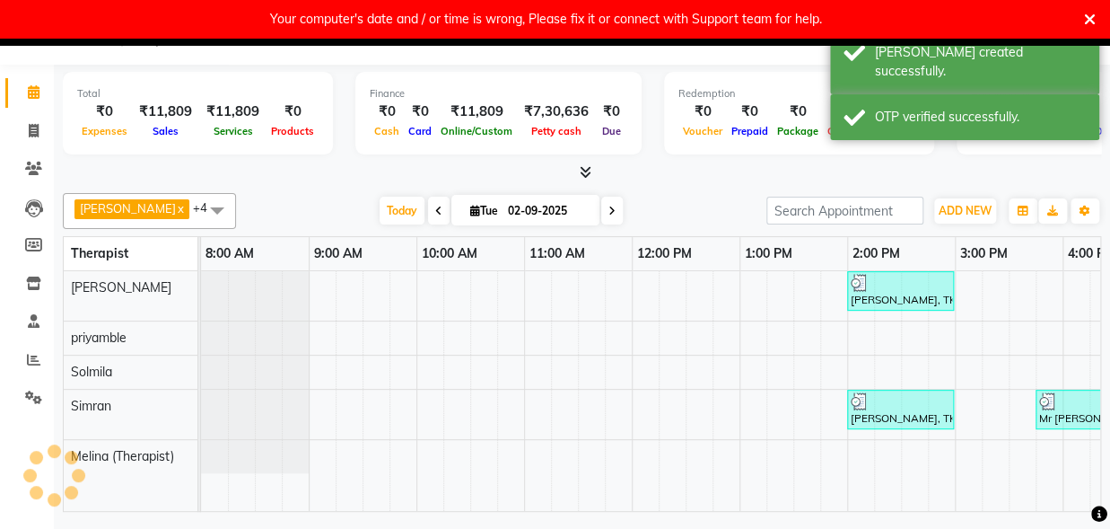
scroll to position [0, 716]
